Goal: Information Seeking & Learning: Learn about a topic

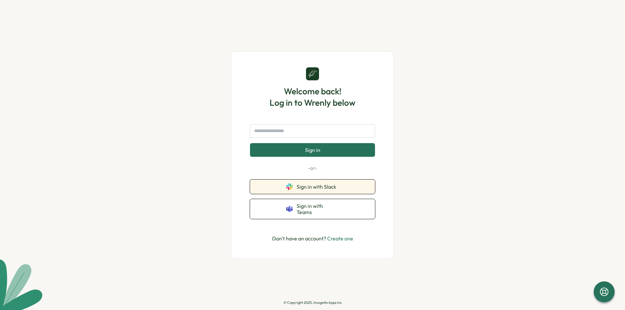
click at [328, 187] on span "Sign in with Slack" at bounding box center [318, 187] width 42 height 6
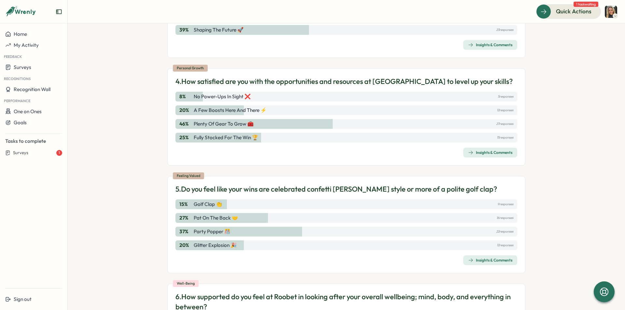
scroll to position [551, 0]
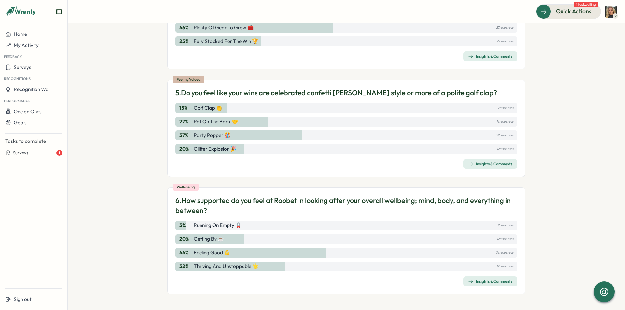
click at [502, 226] on p "2 responses" at bounding box center [506, 225] width 16 height 7
click at [249, 224] on div "3 % Running on empty 🪫 2 responses" at bounding box center [346, 226] width 342 height 10
click at [235, 226] on p "Running on empty 🪫" at bounding box center [218, 225] width 48 height 7
click at [487, 280] on div "Insights & Comments" at bounding box center [490, 281] width 44 height 5
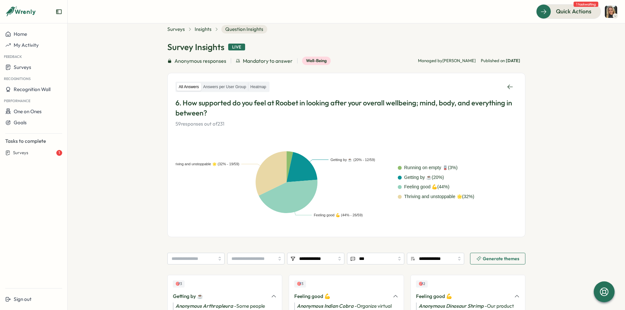
scroll to position [12, 0]
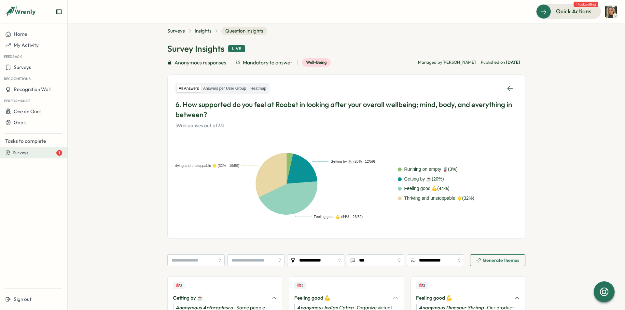
click at [27, 154] on span "Surveys" at bounding box center [20, 153] width 15 height 6
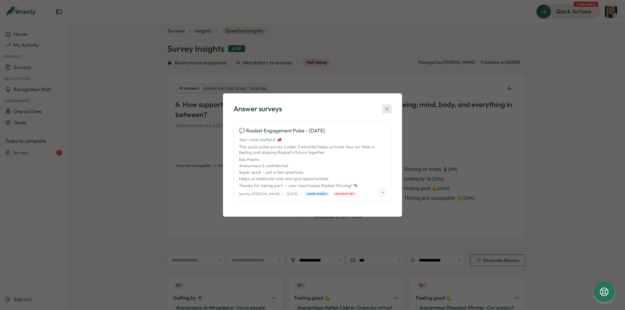
click at [390, 107] on icon "button" at bounding box center [387, 109] width 7 height 7
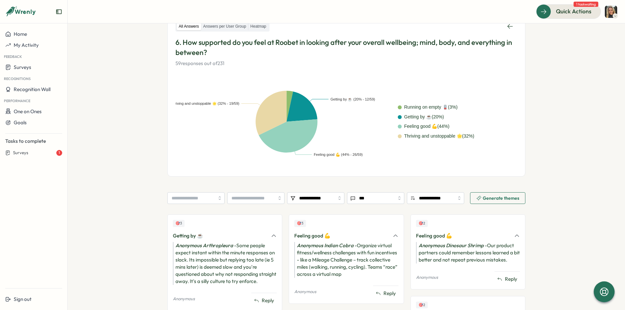
scroll to position [208, 0]
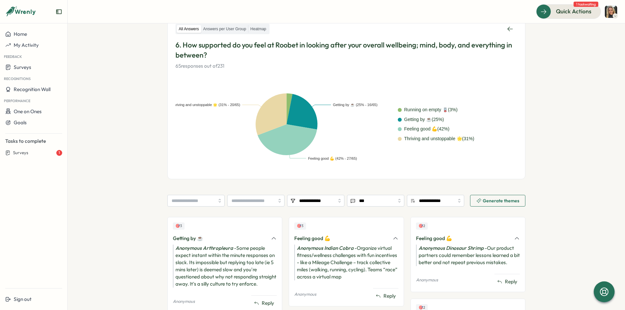
scroll to position [61, 0]
